Goal: Task Accomplishment & Management: Manage account settings

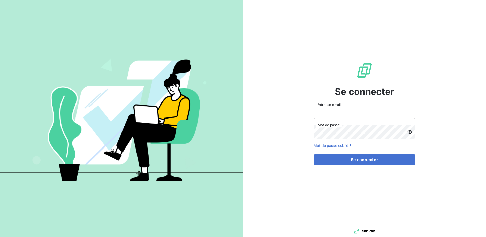
click at [333, 110] on input "Adresse email" at bounding box center [365, 111] width 102 height 14
type input "[PERSON_NAME][EMAIL_ADDRESS][DOMAIN_NAME]"
click at [314, 154] on button "Se connecter" at bounding box center [365, 159] width 102 height 11
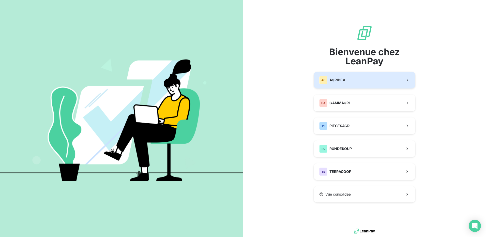
click at [332, 84] on div "AG AGRIDEV" at bounding box center [332, 80] width 26 height 8
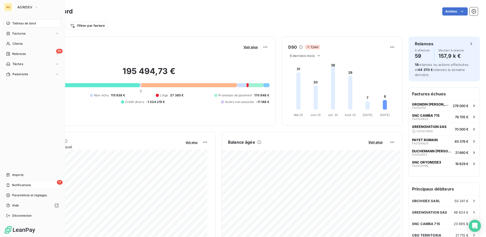
click at [11, 183] on div "17 Notifications" at bounding box center [32, 185] width 57 height 8
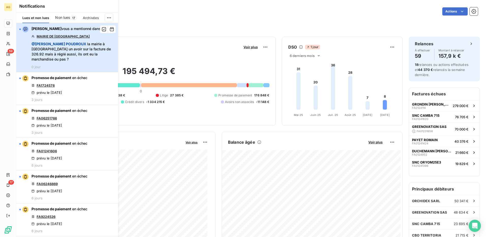
click at [76, 47] on span "@ Laurence POUDROUX la mairie à eu un avoir sur la facture de 326.92 mais à rég…" at bounding box center [73, 51] width 83 height 20
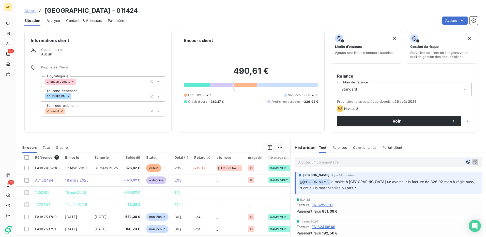
click at [466, 162] on icon "button" at bounding box center [468, 162] width 4 height 4
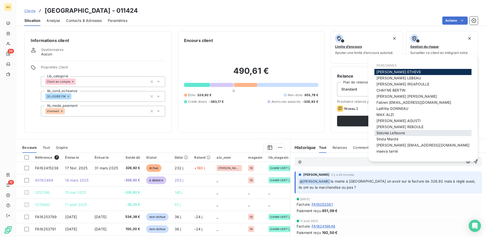
click at [393, 134] on span "Sidonie Lefeuvre" at bounding box center [390, 133] width 28 height 4
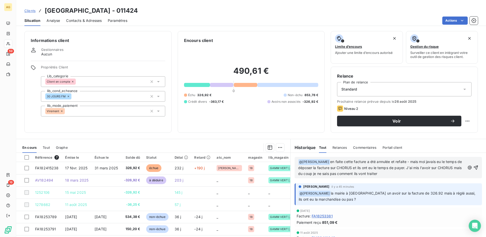
click at [424, 161] on span "en faite cette facture a été annulée et refaite - mais moi javais eu le temps d…" at bounding box center [380, 167] width 165 height 16
click at [473, 165] on icon "button" at bounding box center [475, 167] width 5 height 5
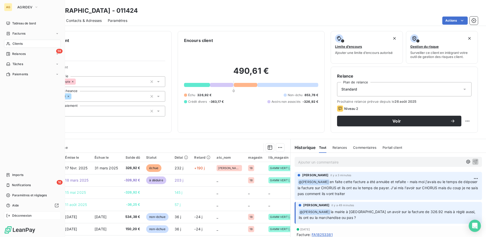
click at [5, 216] on div "Déconnexion" at bounding box center [32, 215] width 57 height 8
